Goal: Information Seeking & Learning: Learn about a topic

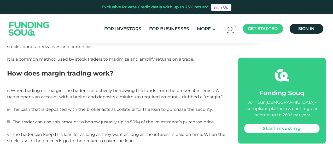
scroll to position [325, 0]
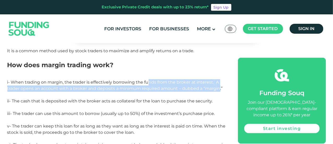
drag, startPoint x: 150, startPoint y: 65, endPoint x: 220, endPoint y: 75, distance: 70.6
click at [220, 79] on p "i- When trading on margin, the trader is effectively borrowing the funds from t…" at bounding box center [116, 110] width 219 height 63
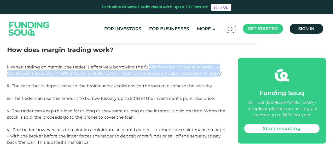
scroll to position [341, 0]
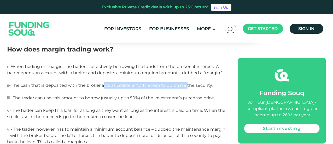
drag, startPoint x: 104, startPoint y: 69, endPoint x: 186, endPoint y: 70, distance: 82.7
click at [186, 70] on span "i- When trading on margin, the trader is effectively borrowing the funds from t…" at bounding box center [116, 91] width 218 height 55
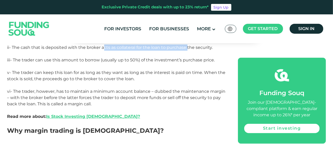
scroll to position [379, 0]
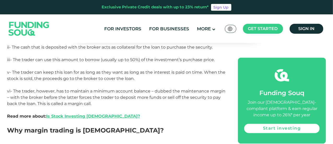
click at [195, 88] on span "vi- The trader, however, has to maintain a minimum account balance – dubbed the…" at bounding box center [116, 103] width 218 height 30
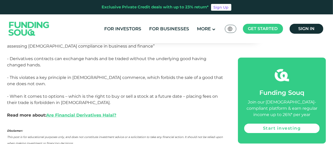
scroll to position [789, 0]
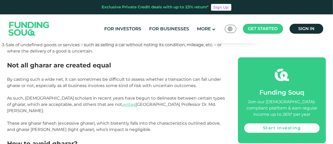
scroll to position [752, 0]
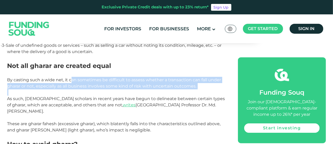
drag, startPoint x: 72, startPoint y: 58, endPoint x: 77, endPoint y: 68, distance: 10.7
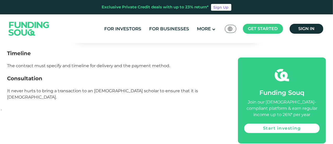
scroll to position [963, 0]
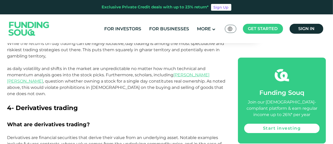
scroll to position [722, 0]
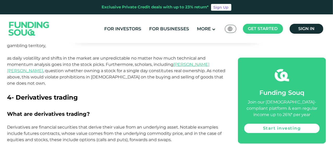
click at [150, 124] on span "Derivatives are financial securities that derive their value from an underlying…" at bounding box center [114, 132] width 214 height 17
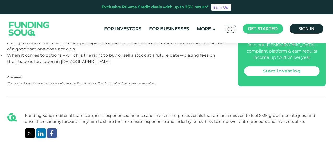
scroll to position [902, 0]
